Goal: Information Seeking & Learning: Learn about a topic

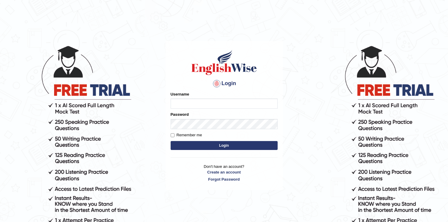
type input "abanoubsaid"
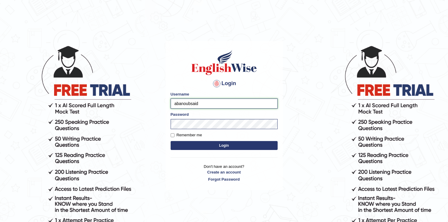
drag, startPoint x: 176, startPoint y: 104, endPoint x: 172, endPoint y: 105, distance: 3.3
click at [172, 105] on input "abanoubsaid" at bounding box center [224, 103] width 107 height 10
click at [174, 145] on button "Login" at bounding box center [224, 145] width 107 height 9
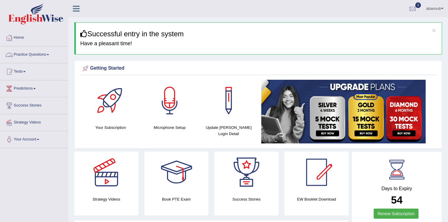
click at [21, 56] on link "Practice Questions" at bounding box center [34, 53] width 68 height 15
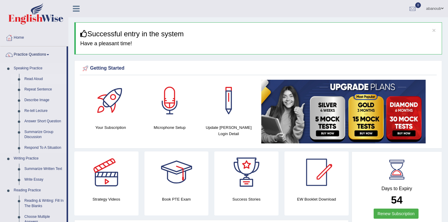
click at [35, 76] on link "Read Aloud" at bounding box center [44, 79] width 45 height 11
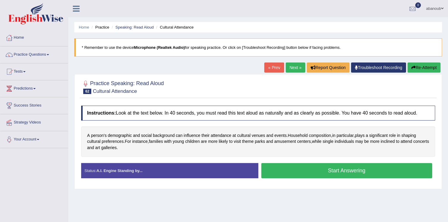
click at [345, 170] on button "Start Answering" at bounding box center [346, 170] width 171 height 15
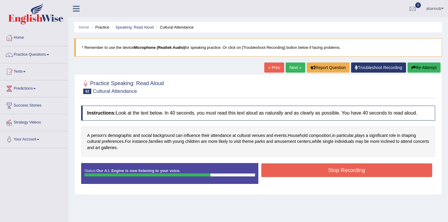
click at [346, 169] on button "Stop Recording" at bounding box center [346, 170] width 171 height 14
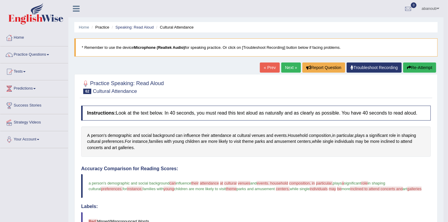
click at [294, 71] on link "Next »" at bounding box center [291, 67] width 20 height 10
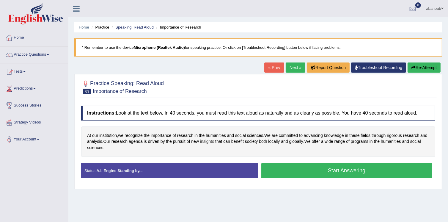
click at [212, 143] on span "insights" at bounding box center [207, 141] width 14 height 6
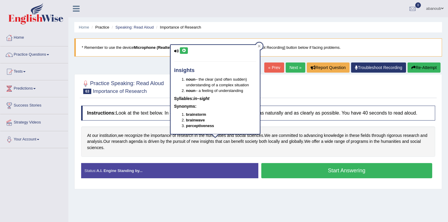
click at [187, 50] on button at bounding box center [184, 50] width 8 height 7
click at [259, 47] on icon at bounding box center [259, 46] width 3 height 3
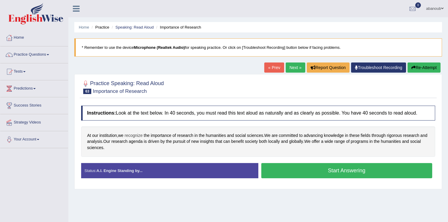
click at [136, 137] on span "recognize" at bounding box center [134, 135] width 18 height 6
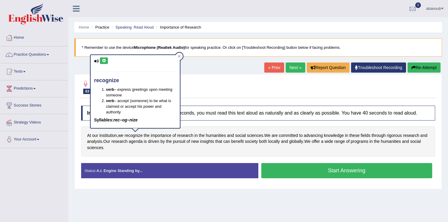
click at [106, 62] on button at bounding box center [104, 60] width 8 height 7
click at [180, 55] on icon at bounding box center [179, 56] width 3 height 3
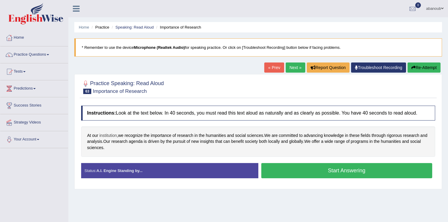
click at [109, 132] on span "institution" at bounding box center [108, 135] width 18 height 6
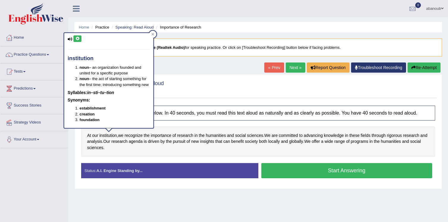
click at [81, 38] on div "institution noun – an organization founded and united for a specific purpose no…" at bounding box center [108, 80] width 89 height 95
click at [74, 38] on button at bounding box center [77, 38] width 8 height 7
click at [151, 34] on icon at bounding box center [152, 34] width 3 height 3
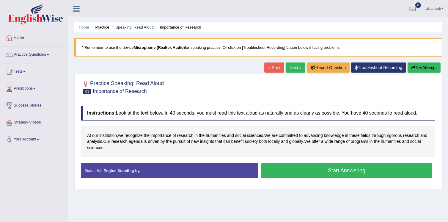
click at [311, 173] on button "Start Answering" at bounding box center [346, 170] width 171 height 15
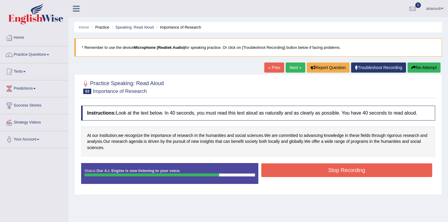
click at [300, 174] on button "Stop Recording" at bounding box center [346, 170] width 171 height 14
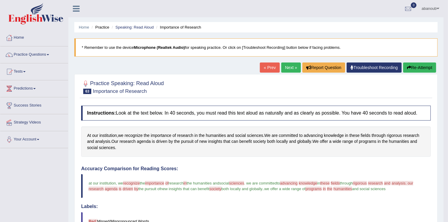
click at [287, 70] on link "Next »" at bounding box center [291, 67] width 20 height 10
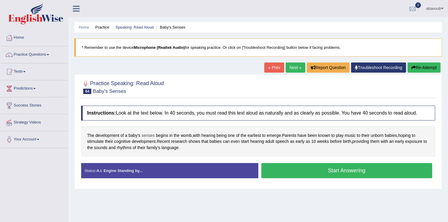
click at [147, 134] on span "senses" at bounding box center [147, 135] width 13 height 6
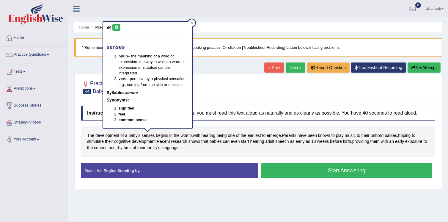
click at [116, 26] on icon at bounding box center [116, 28] width 4 height 4
click at [188, 24] on div at bounding box center [191, 22] width 7 height 7
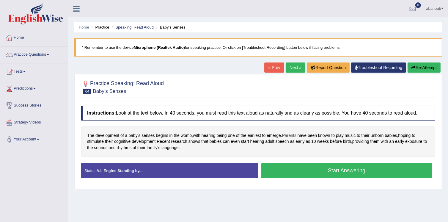
click at [293, 137] on span "Parents" at bounding box center [289, 135] width 14 height 6
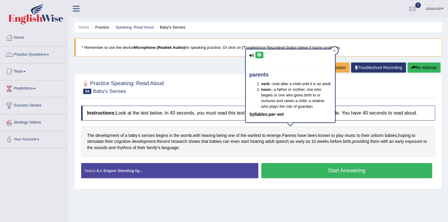
click at [259, 57] on button at bounding box center [259, 55] width 8 height 7
click at [334, 48] on div at bounding box center [334, 50] width 7 height 7
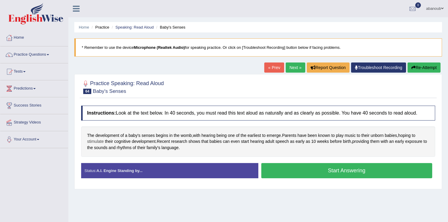
click at [93, 143] on span "stimulate" at bounding box center [95, 141] width 17 height 6
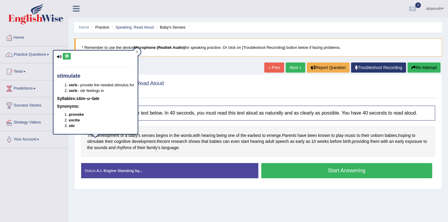
click at [67, 54] on icon at bounding box center [67, 56] width 4 height 4
click at [137, 51] on icon at bounding box center [137, 51] width 3 height 3
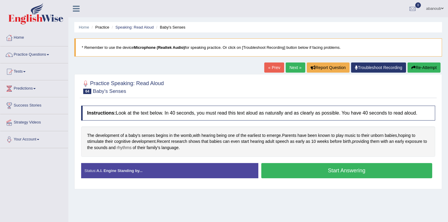
click at [119, 147] on span "rhythms" at bounding box center [124, 147] width 15 height 6
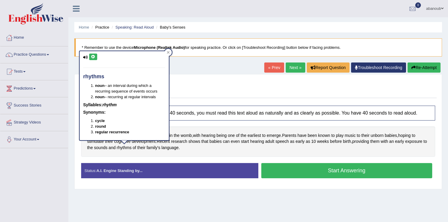
click at [94, 54] on button at bounding box center [93, 57] width 8 height 7
click at [167, 52] on icon at bounding box center [168, 52] width 3 height 3
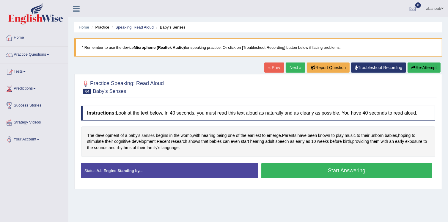
click at [145, 136] on span "senses" at bounding box center [147, 135] width 13 height 6
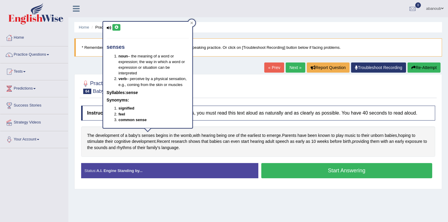
click at [116, 28] on icon at bounding box center [116, 28] width 4 height 4
click at [188, 25] on div at bounding box center [191, 22] width 7 height 7
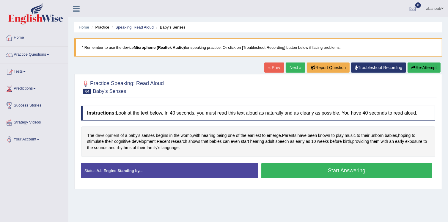
click at [109, 132] on span "development" at bounding box center [107, 135] width 24 height 6
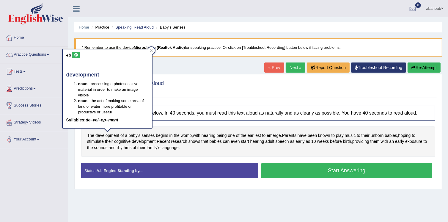
click at [79, 53] on button at bounding box center [76, 55] width 8 height 7
click at [148, 51] on div at bounding box center [151, 50] width 7 height 7
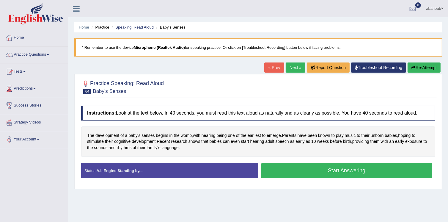
click at [273, 173] on button "Start Answering" at bounding box center [346, 170] width 171 height 15
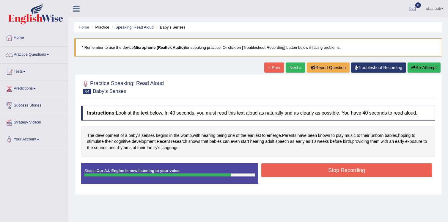
click at [284, 173] on button "Stop Recording" at bounding box center [346, 170] width 171 height 14
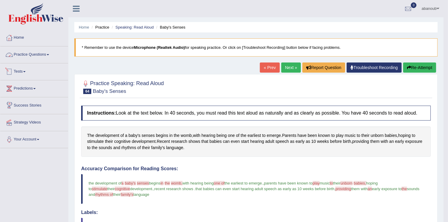
click at [29, 53] on link "Practice Questions" at bounding box center [34, 53] width 68 height 15
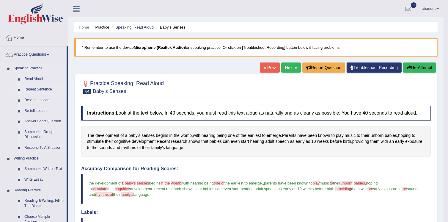
click at [43, 90] on link "Repeat Sentence" at bounding box center [44, 89] width 45 height 11
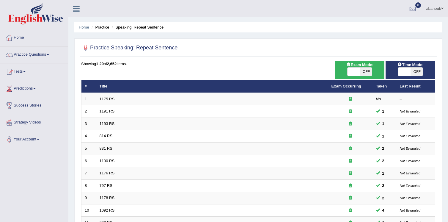
scroll to position [170, 0]
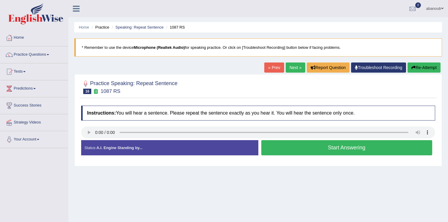
click at [280, 148] on button "Start Answering" at bounding box center [346, 147] width 171 height 15
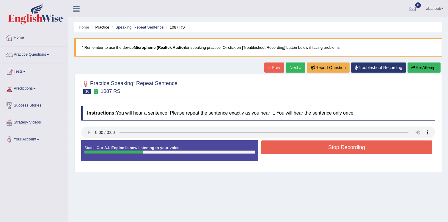
click at [276, 148] on button "Stop Recording" at bounding box center [346, 147] width 171 height 14
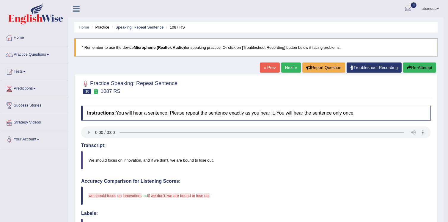
click at [411, 69] on button "Re-Attempt" at bounding box center [419, 67] width 33 height 10
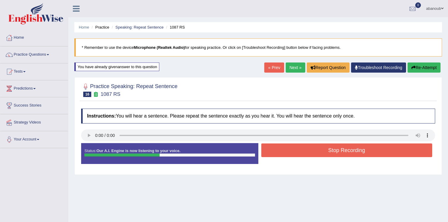
click at [295, 152] on button "Stop Recording" at bounding box center [346, 150] width 171 height 14
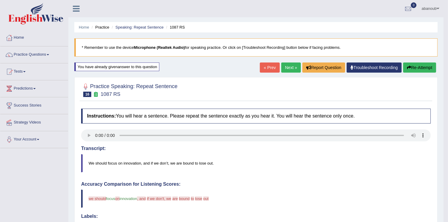
click at [405, 68] on button "Re-Attempt" at bounding box center [419, 67] width 33 height 10
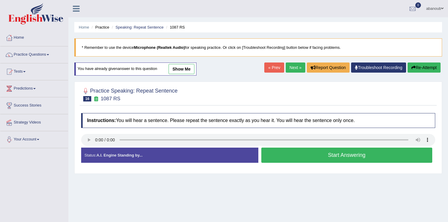
click at [342, 155] on button "Start Answering" at bounding box center [346, 154] width 171 height 15
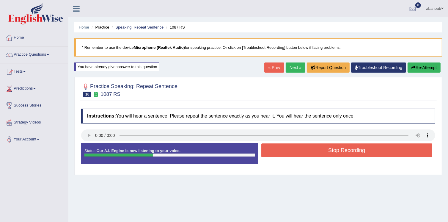
click at [336, 152] on button "Stop Recording" at bounding box center [346, 150] width 171 height 14
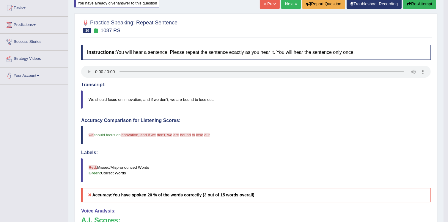
scroll to position [4, 0]
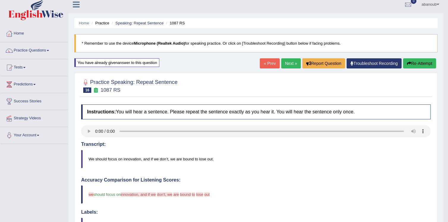
click at [411, 63] on button "Re-Attempt" at bounding box center [419, 63] width 33 height 10
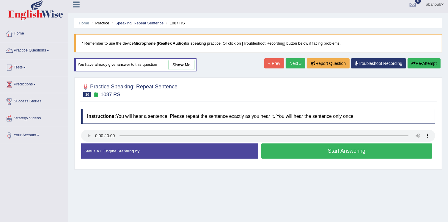
click at [293, 155] on button "Start Answering" at bounding box center [346, 150] width 171 height 15
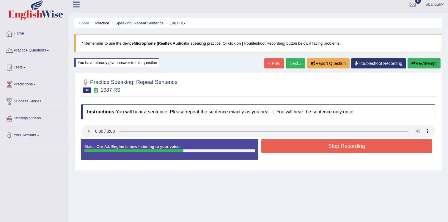
click at [279, 148] on button "Stop Recording" at bounding box center [346, 146] width 171 height 14
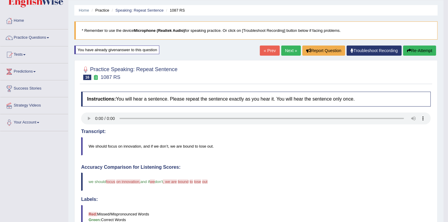
scroll to position [4, 0]
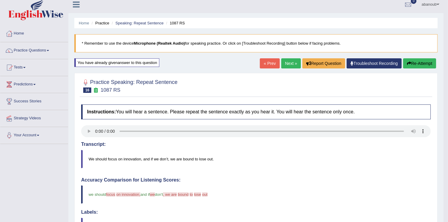
click at [289, 65] on link "Next »" at bounding box center [291, 63] width 20 height 10
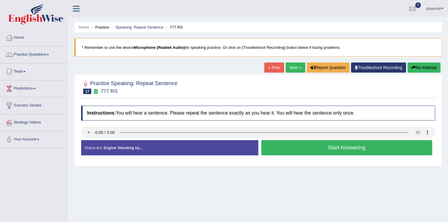
click at [286, 150] on button "Start Answering" at bounding box center [346, 147] width 171 height 15
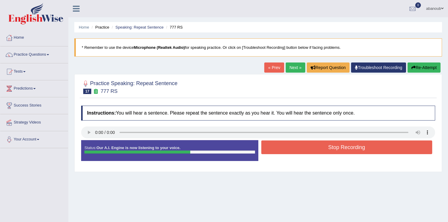
click at [289, 151] on button "Stop Recording" at bounding box center [346, 147] width 171 height 14
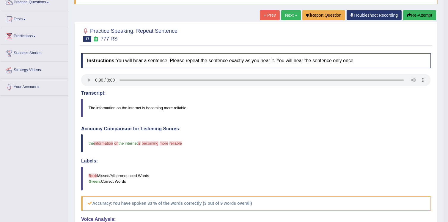
scroll to position [30, 0]
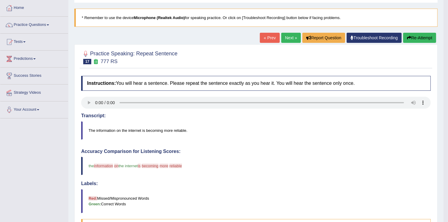
click at [429, 40] on button "Re-Attempt" at bounding box center [419, 38] width 33 height 10
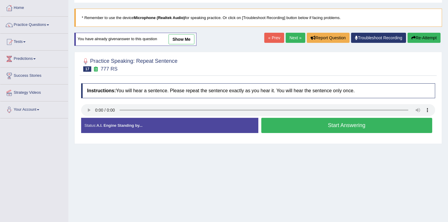
click at [328, 128] on button "Start Answering" at bounding box center [346, 125] width 171 height 15
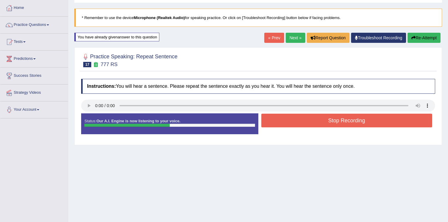
click at [331, 122] on button "Stop Recording" at bounding box center [346, 121] width 171 height 14
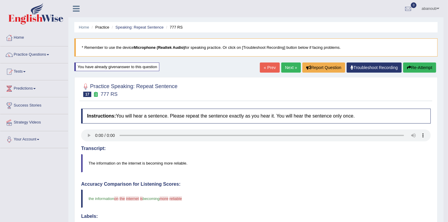
click at [415, 67] on button "Re-Attempt" at bounding box center [419, 67] width 33 height 10
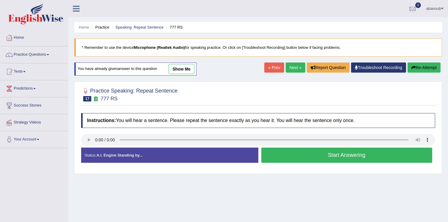
click at [339, 155] on button "Start Answering" at bounding box center [346, 154] width 171 height 15
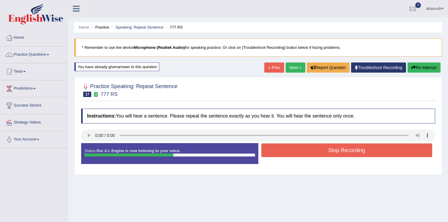
click at [347, 153] on button "Stop Recording" at bounding box center [346, 150] width 171 height 14
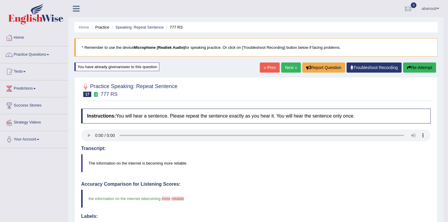
click at [289, 67] on link "Next »" at bounding box center [291, 67] width 20 height 10
